Goal: Find specific fact

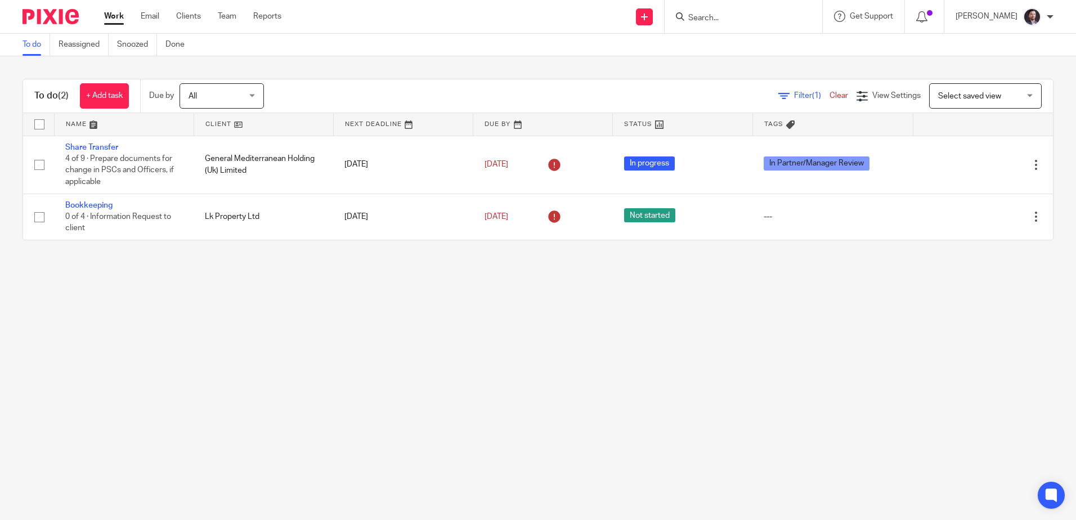
click at [692, 15] on input "Search" at bounding box center [737, 19] width 101 height 10
click at [711, 21] on input "Search" at bounding box center [737, 19] width 101 height 10
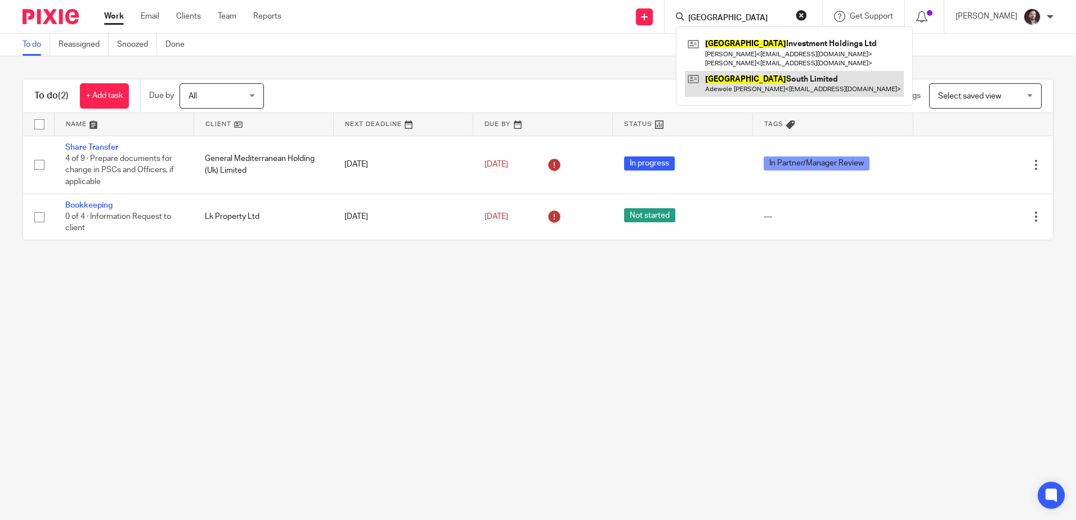
type input "[GEOGRAPHIC_DATA]"
click at [730, 81] on link at bounding box center [794, 84] width 219 height 26
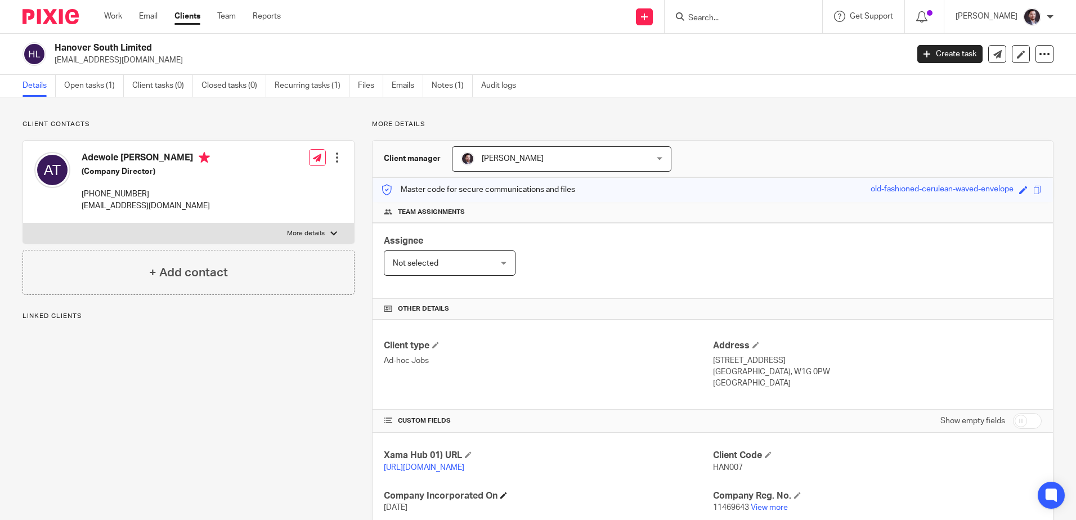
scroll to position [207, 0]
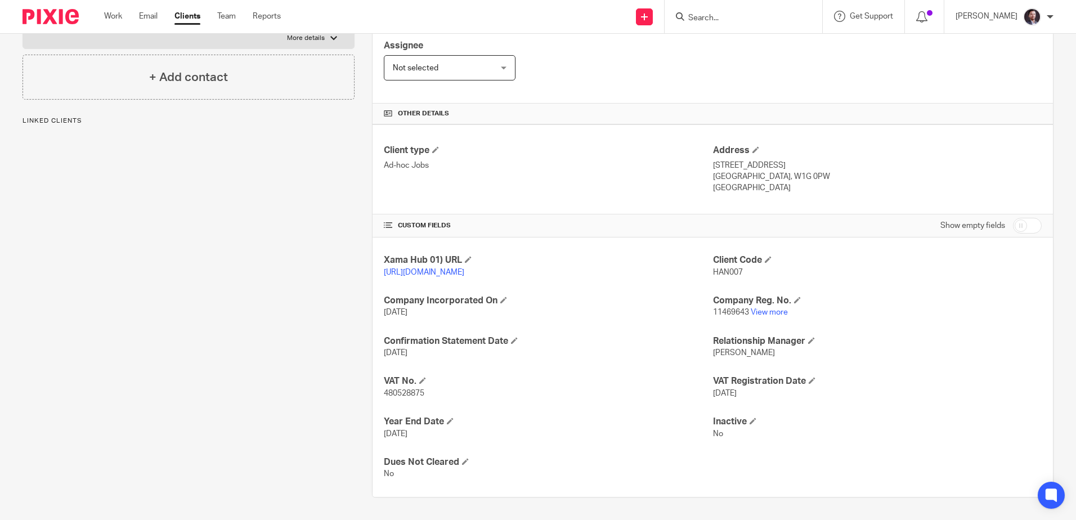
click at [398, 393] on span "480528875" at bounding box center [404, 393] width 41 height 8
copy span "480528875"
